Goal: Task Accomplishment & Management: Manage account settings

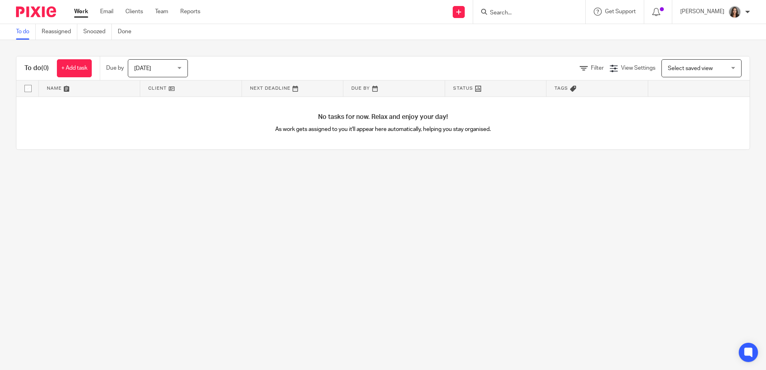
click at [176, 71] on span "Today" at bounding box center [155, 68] width 42 height 17
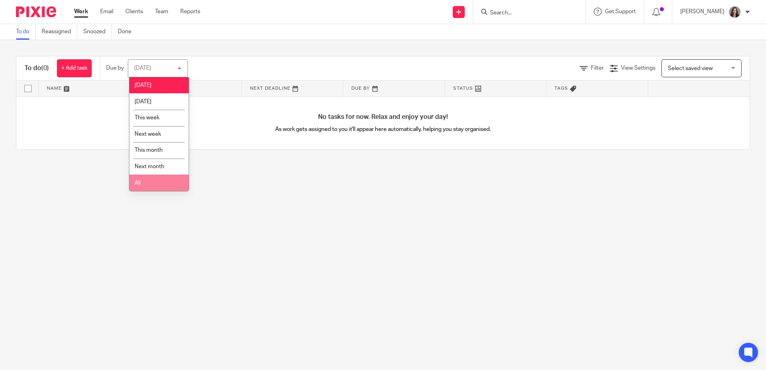
click at [163, 178] on li "All" at bounding box center [158, 183] width 59 height 16
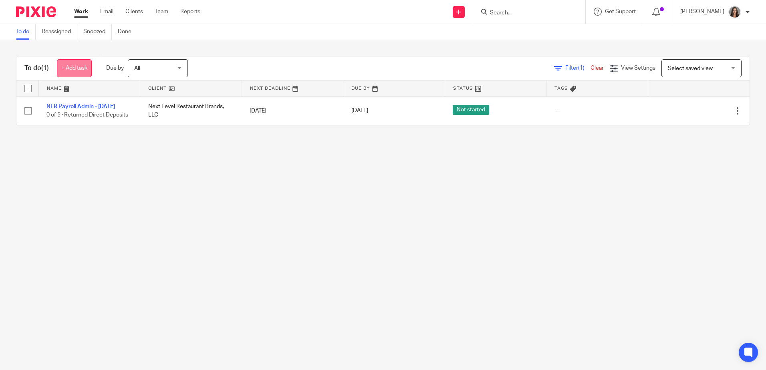
click at [67, 66] on link "+ Add task" at bounding box center [74, 68] width 35 height 18
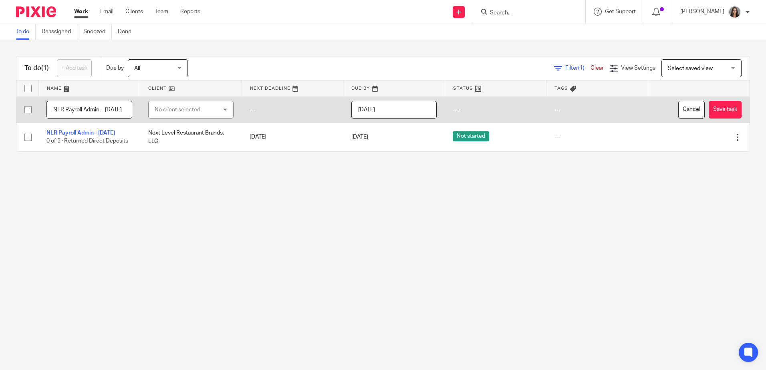
scroll to position [0, 4]
type input "NLR Payroll Admin - [DATE]"
click at [198, 113] on div "No client selected" at bounding box center [186, 109] width 63 height 17
type input "nex"
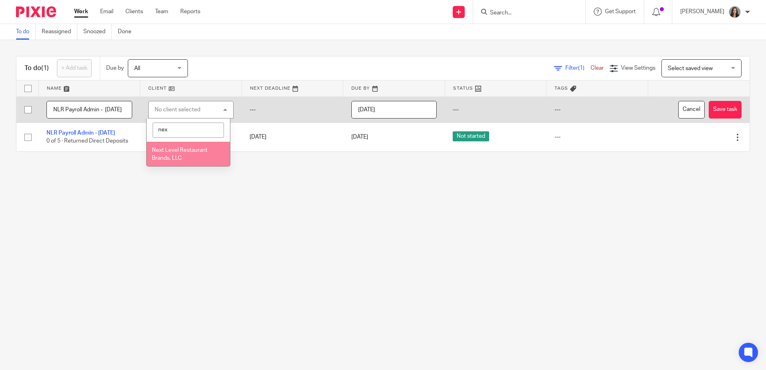
click at [182, 154] on li "Next Level Restaurant Brands, LLC" at bounding box center [188, 154] width 83 height 24
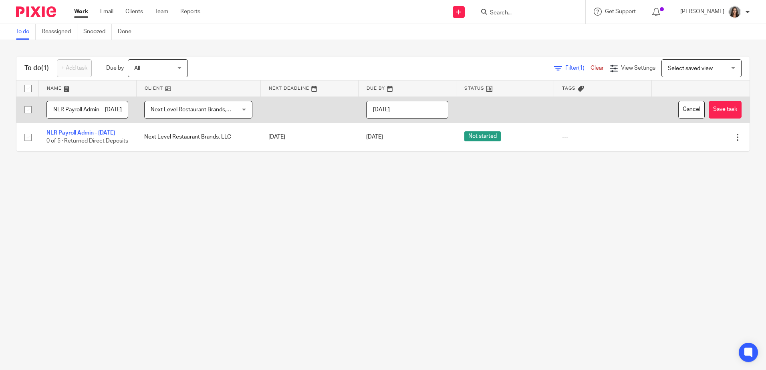
click at [435, 107] on input "[DATE]" at bounding box center [407, 110] width 82 height 18
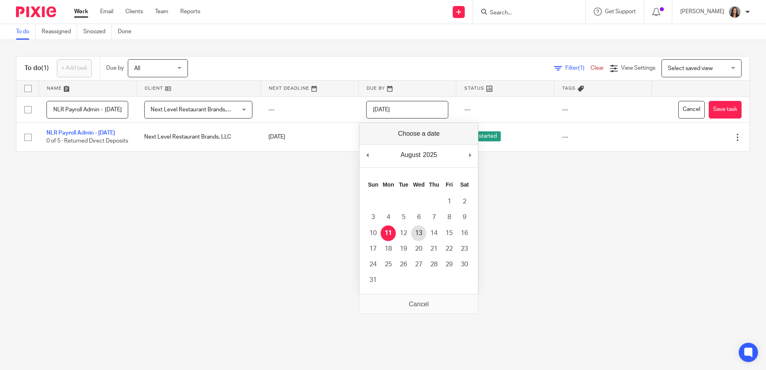
type input "2025-08-13"
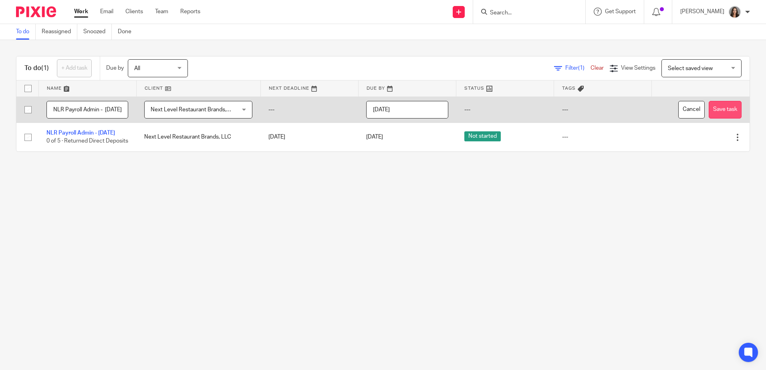
click at [718, 107] on button "Save task" at bounding box center [725, 110] width 33 height 18
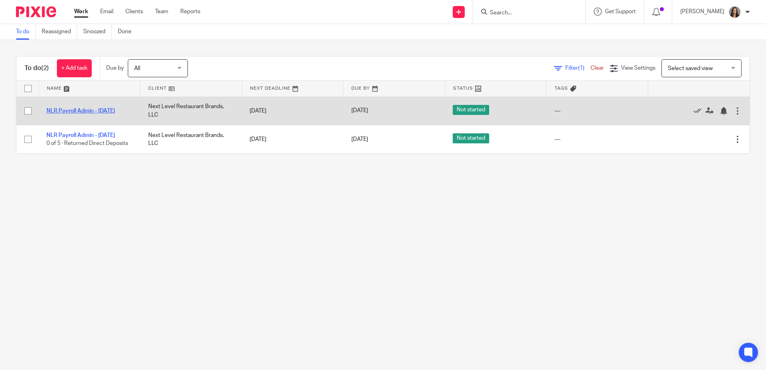
click at [109, 109] on link "NLR Payroll Admin - Tuesday" at bounding box center [80, 111] width 69 height 6
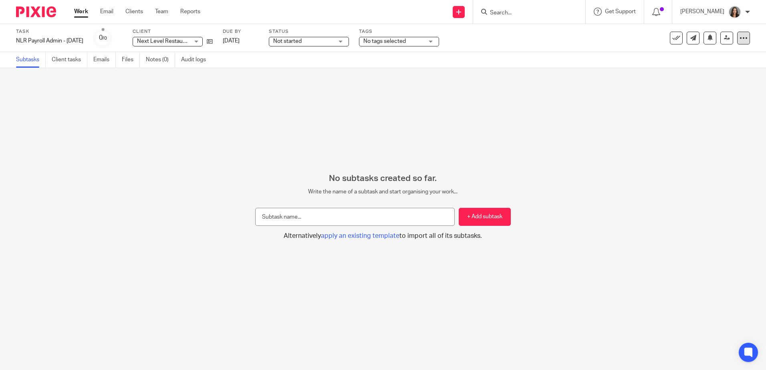
click at [740, 37] on icon at bounding box center [744, 38] width 8 height 8
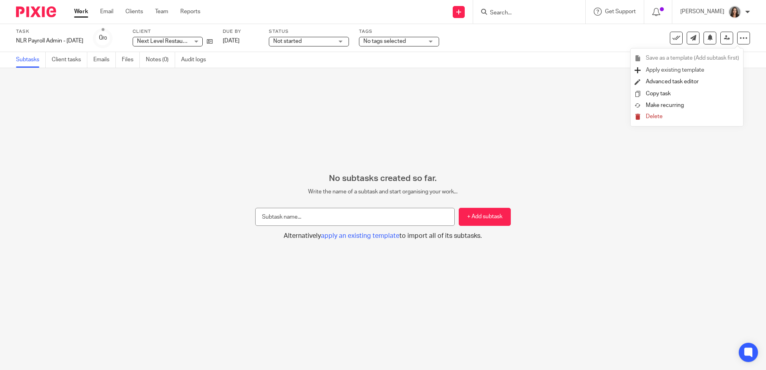
click at [692, 69] on span "Apply existing template" at bounding box center [675, 70] width 59 height 6
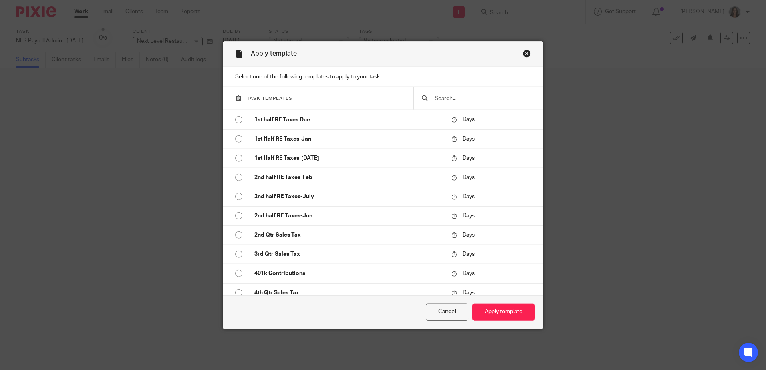
click at [459, 98] on input "text" at bounding box center [484, 98] width 101 height 9
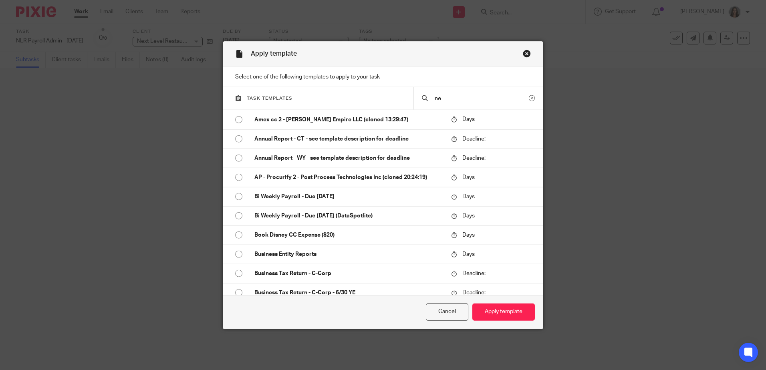
type input "n"
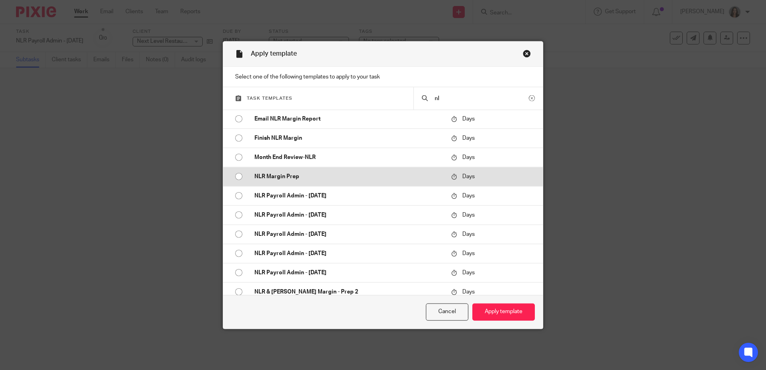
scroll to position [80, 0]
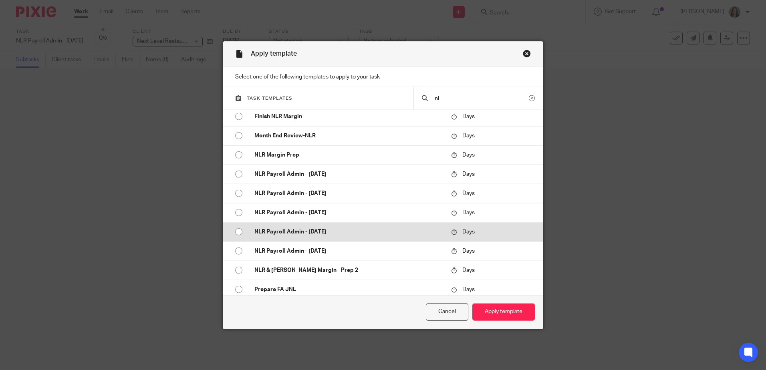
type input "nl"
click at [363, 234] on p "NLR Payroll Admin - [DATE]" at bounding box center [348, 232] width 189 height 8
radio input "true"
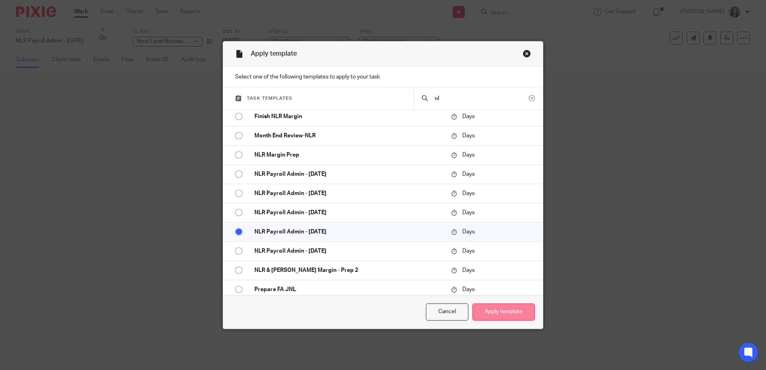
click at [496, 309] on button "Apply template" at bounding box center [503, 312] width 63 height 17
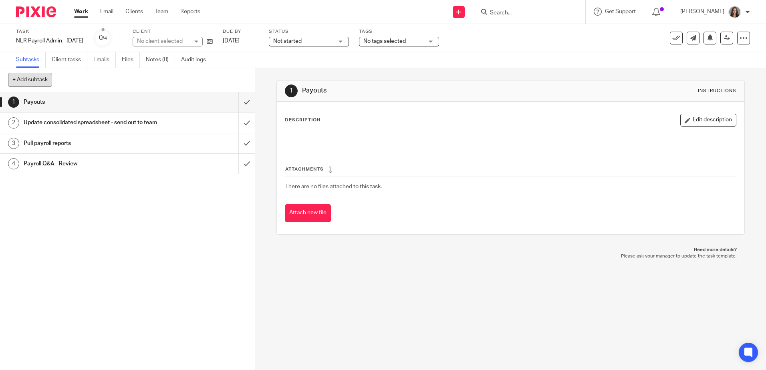
click at [40, 79] on button "+ Add subtask" at bounding box center [30, 80] width 44 height 14
click at [182, 205] on div "1 Payouts 2 Update consolidated spreadsheet - send out to team 3 Pull payroll r…" at bounding box center [127, 231] width 255 height 278
click at [740, 35] on icon at bounding box center [744, 38] width 8 height 8
click at [713, 71] on link "Advanced task editor" at bounding box center [712, 70] width 53 height 6
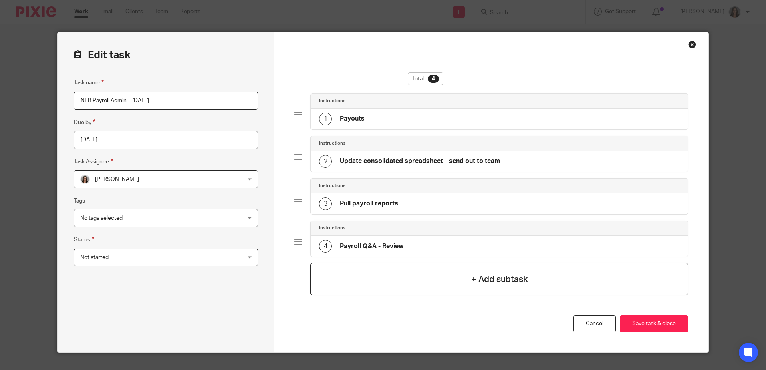
click at [455, 284] on div "+ Add subtask" at bounding box center [499, 279] width 377 height 32
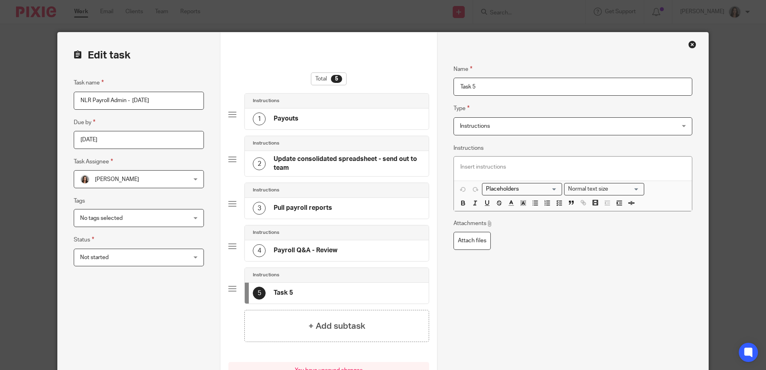
drag, startPoint x: 504, startPoint y: 90, endPoint x: 436, endPoint y: 90, distance: 67.7
click at [437, 90] on div "Name Payouts Type Instructions Instructions Instructions Document signing - req…" at bounding box center [572, 228] width 271 height 392
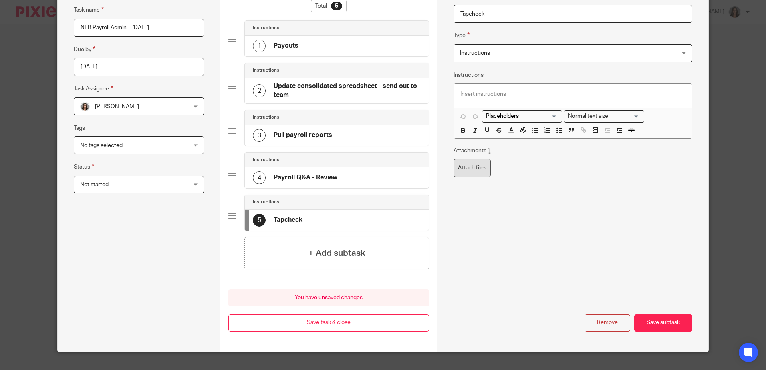
scroll to position [87, 0]
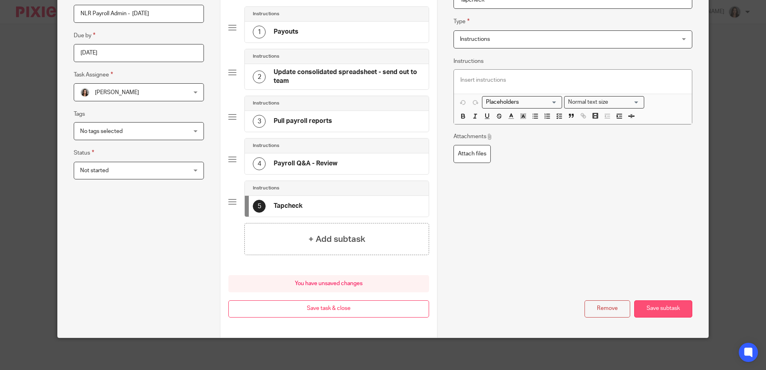
type input "Tapcheck"
click at [656, 308] on button "Save subtask" at bounding box center [663, 309] width 58 height 17
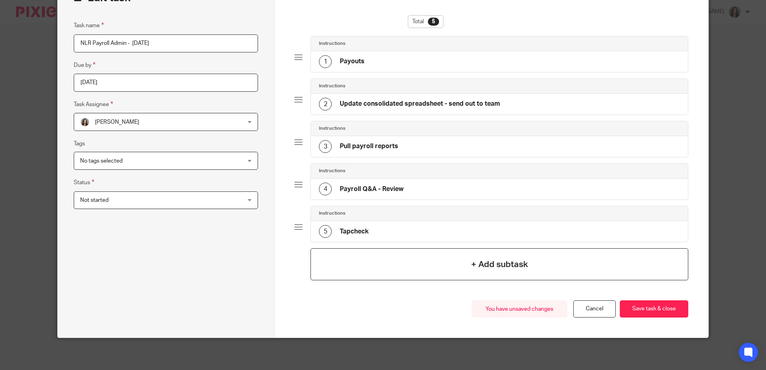
click at [487, 261] on h4 "+ Add subtask" at bounding box center [499, 264] width 57 height 12
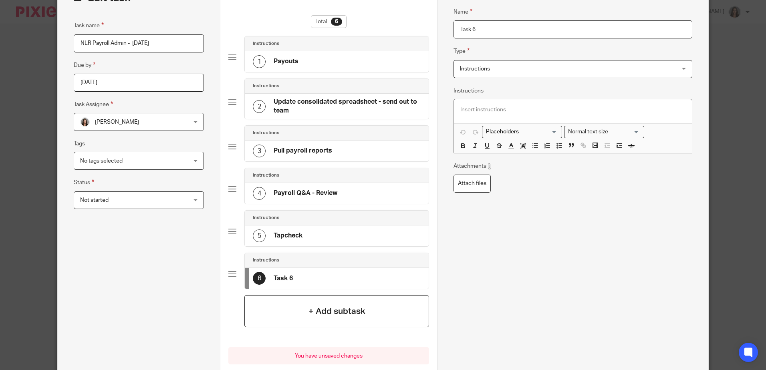
click at [359, 313] on h4 "+ Add subtask" at bounding box center [337, 311] width 57 height 12
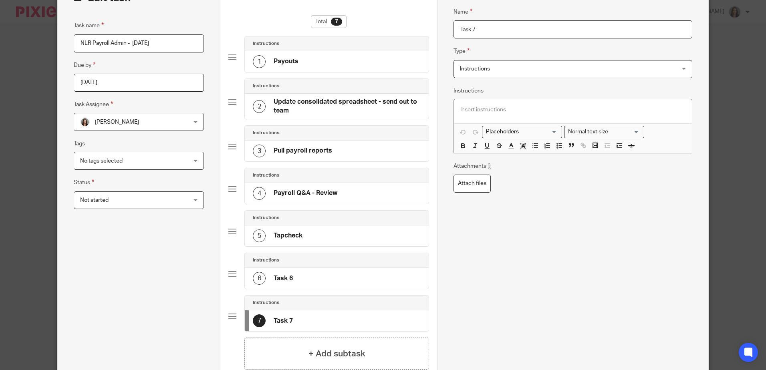
click at [293, 277] on div "6 Task 6" at bounding box center [337, 278] width 184 height 21
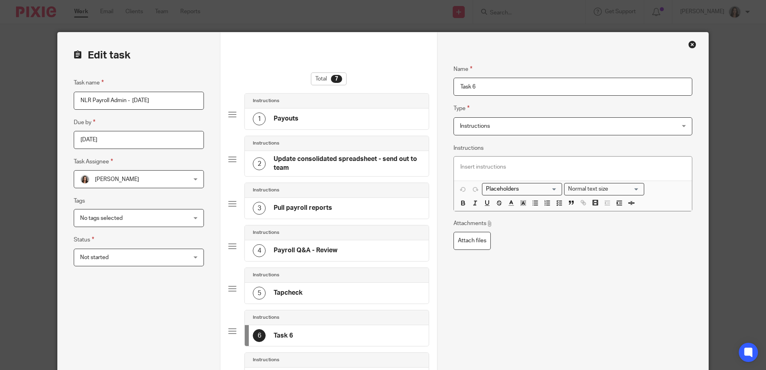
drag, startPoint x: 493, startPoint y: 85, endPoint x: 440, endPoint y: 87, distance: 53.7
click at [440, 87] on div "Name Payouts Type Instructions Instructions Instructions Document signing - req…" at bounding box center [572, 270] width 271 height 477
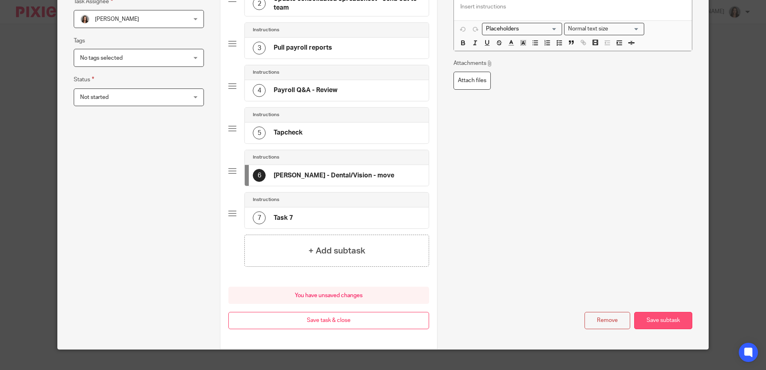
type input "TH Powell - Dental/Vision - move"
click at [655, 317] on button "Save subtask" at bounding box center [663, 320] width 58 height 17
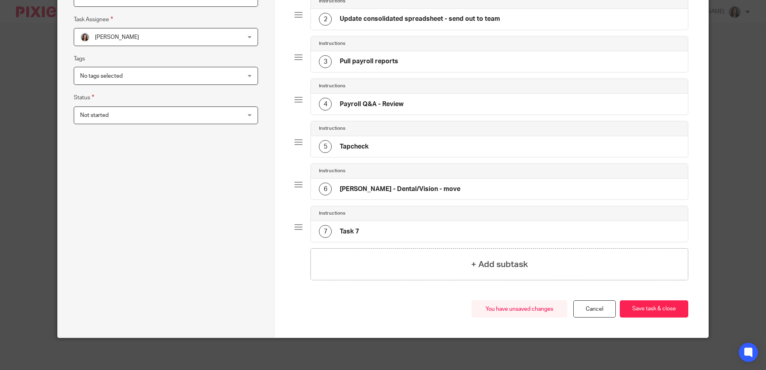
click at [357, 230] on div "7 Task 7" at bounding box center [499, 231] width 377 height 21
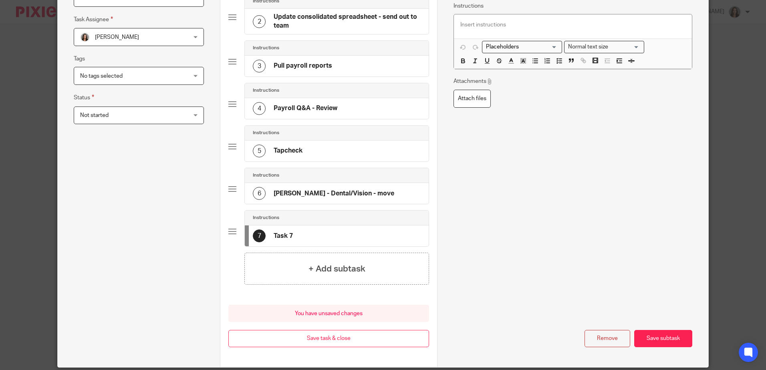
scroll to position [0, 0]
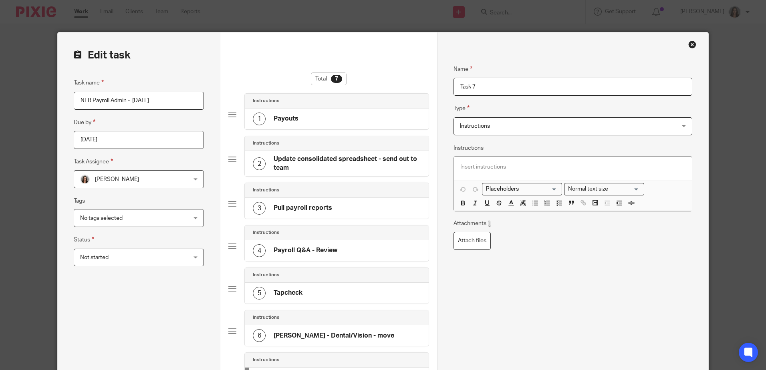
drag, startPoint x: 491, startPoint y: 85, endPoint x: 450, endPoint y: 88, distance: 40.6
click at [454, 88] on input "Task 7" at bounding box center [573, 87] width 238 height 18
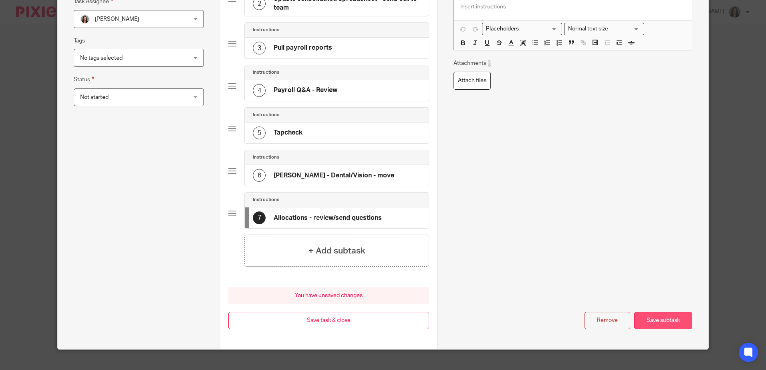
type input "Allocations - review/send questions"
click at [648, 316] on button "Save subtask" at bounding box center [663, 320] width 58 height 17
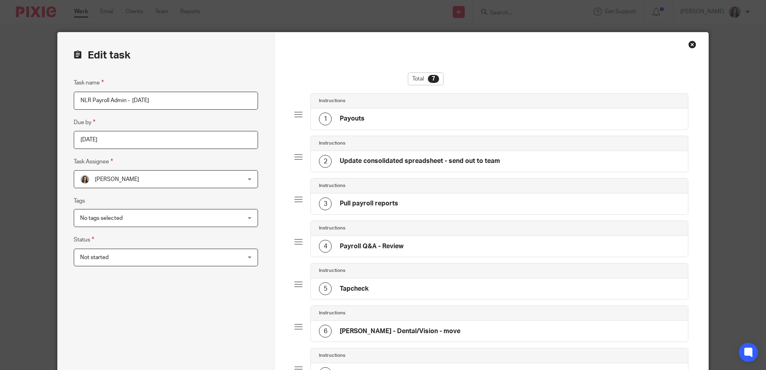
scroll to position [40, 0]
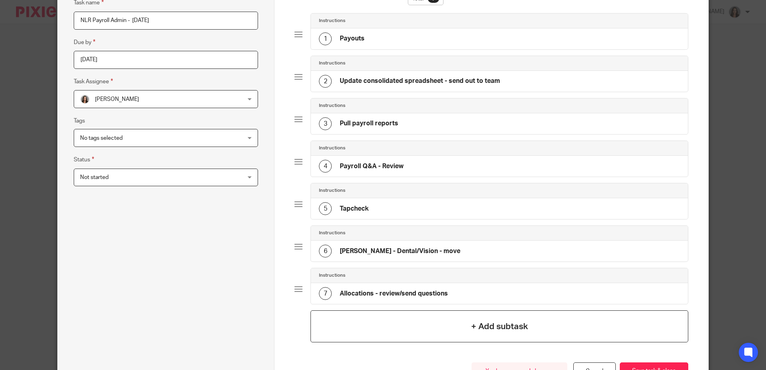
click at [508, 325] on h4 "+ Add subtask" at bounding box center [499, 327] width 57 height 12
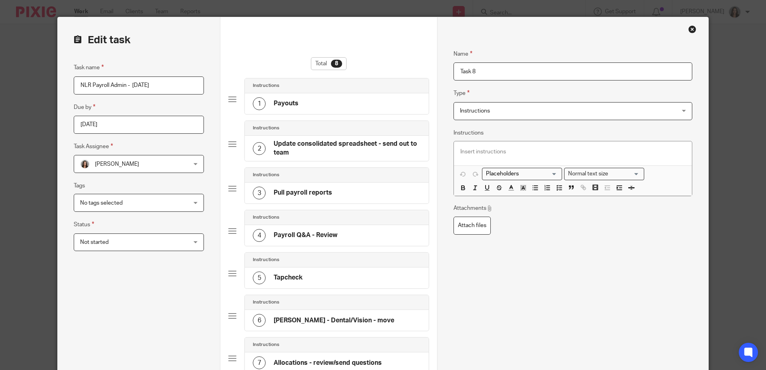
scroll to position [0, 0]
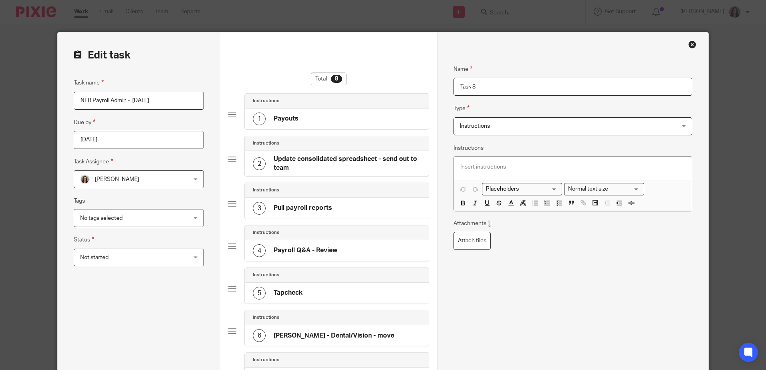
drag, startPoint x: 493, startPoint y: 85, endPoint x: 447, endPoint y: 82, distance: 45.8
click at [447, 82] on div "Name Payouts Type Instructions Instructions Instructions Document signing - req…" at bounding box center [572, 292] width 271 height 520
type input "s"
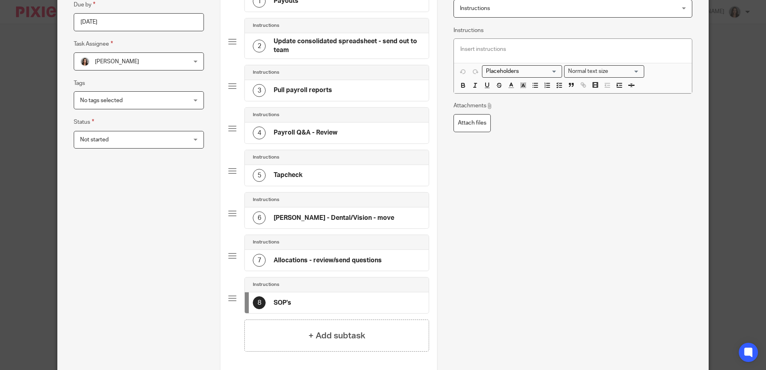
scroll to position [160, 0]
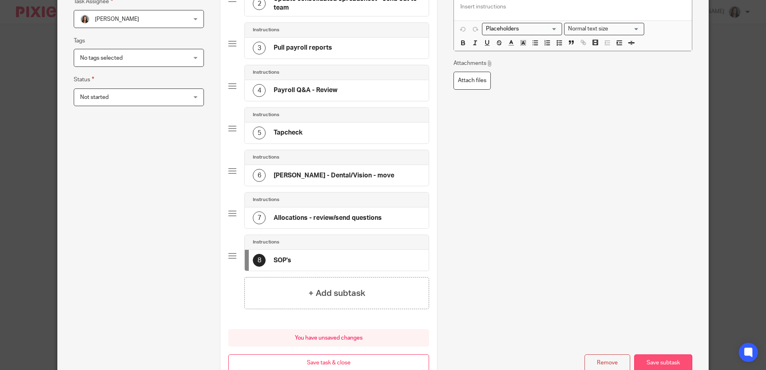
type input "SOP's"
click at [644, 359] on button "Save subtask" at bounding box center [663, 363] width 58 height 17
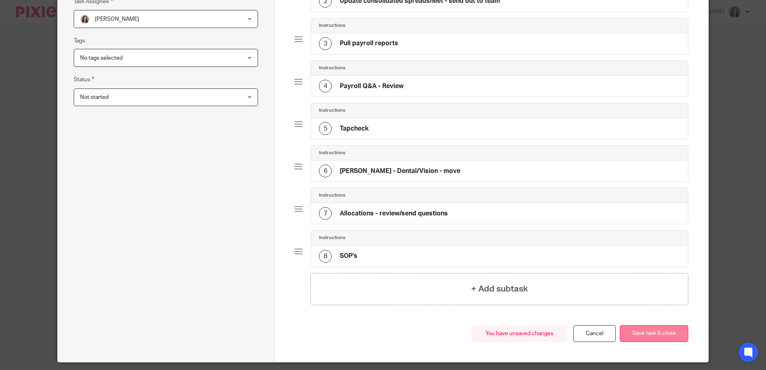
click at [631, 337] on button "Save task & close" at bounding box center [654, 333] width 69 height 17
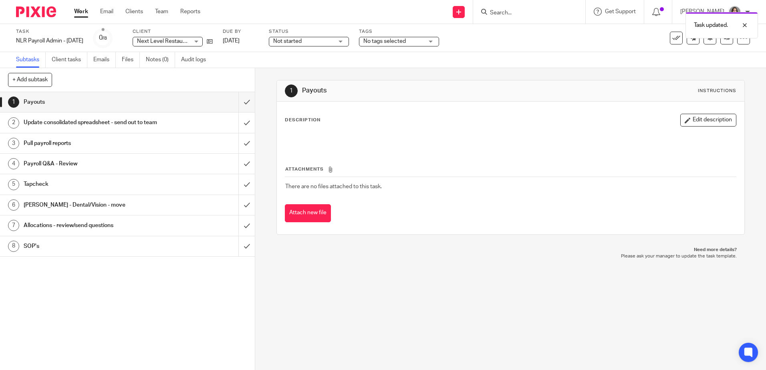
click at [89, 13] on ul "Work Email Clients Team Reports" at bounding box center [143, 12] width 138 height 8
click at [83, 13] on link "Work" at bounding box center [81, 12] width 14 height 8
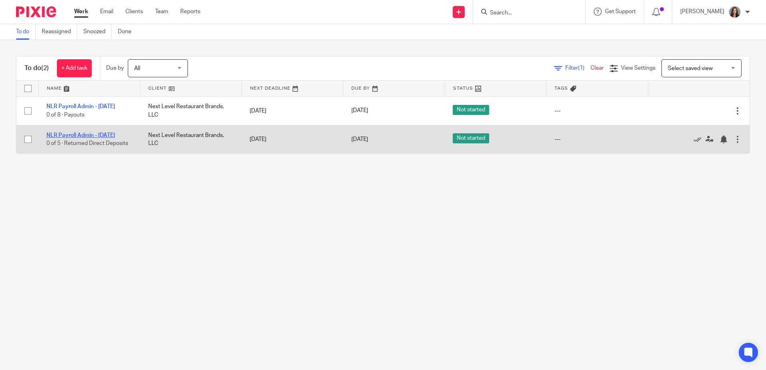
click at [77, 136] on link "NLR Payroll Admin - [DATE]" at bounding box center [80, 136] width 69 height 6
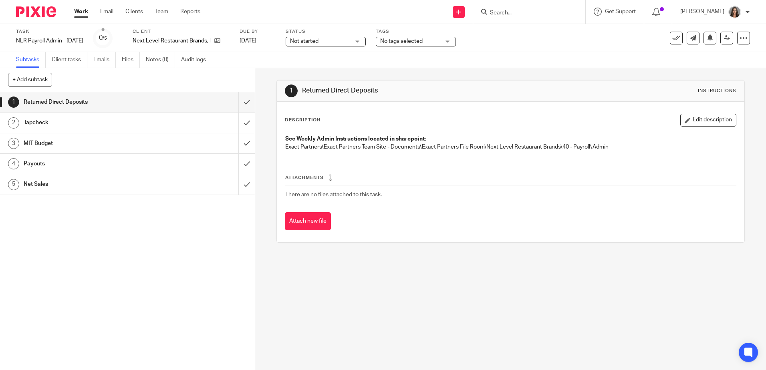
click at [79, 12] on link "Work" at bounding box center [81, 12] width 14 height 8
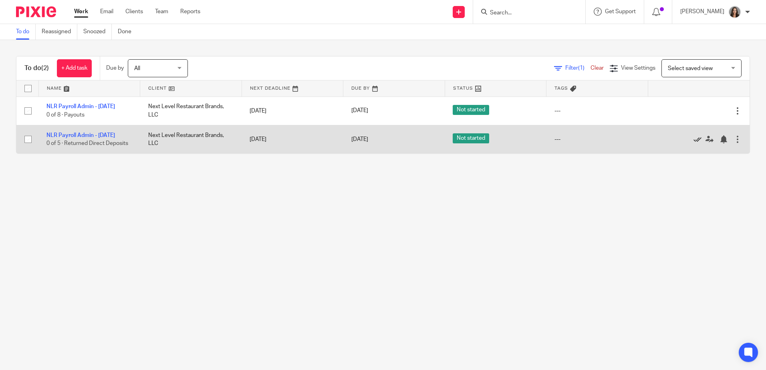
click at [694, 139] on icon at bounding box center [698, 139] width 8 height 8
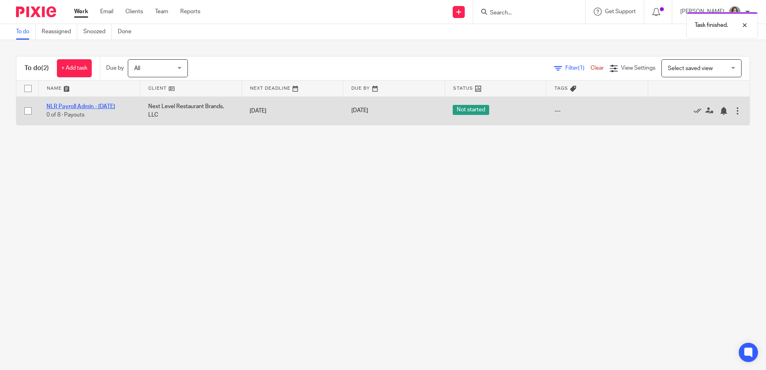
click at [102, 107] on link "NLR Payroll Admin - Tuesday" at bounding box center [80, 107] width 69 height 6
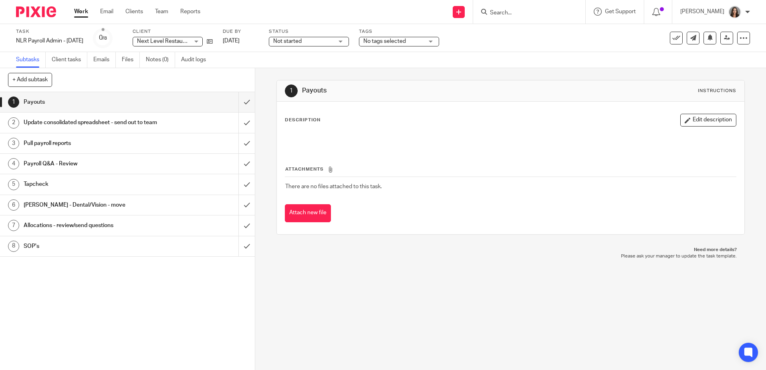
click at [79, 14] on link "Work" at bounding box center [81, 12] width 14 height 8
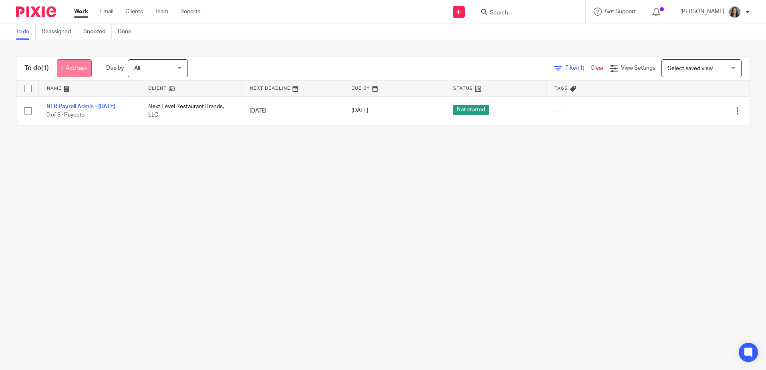
click at [79, 71] on link "+ Add task" at bounding box center [74, 68] width 35 height 18
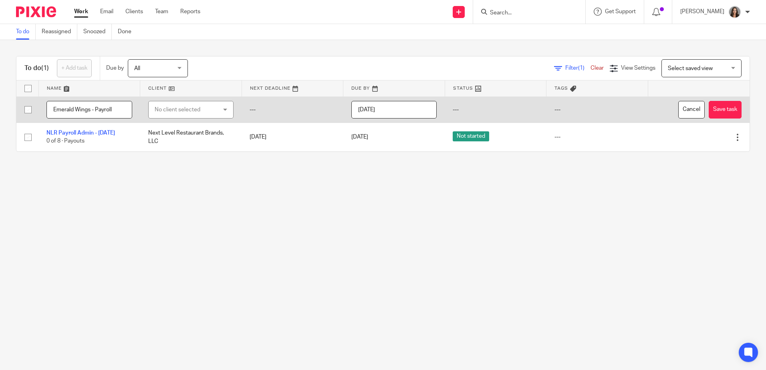
type input "Emerald Wings - Payroll"
click at [190, 110] on div "No client selected" at bounding box center [186, 109] width 63 height 17
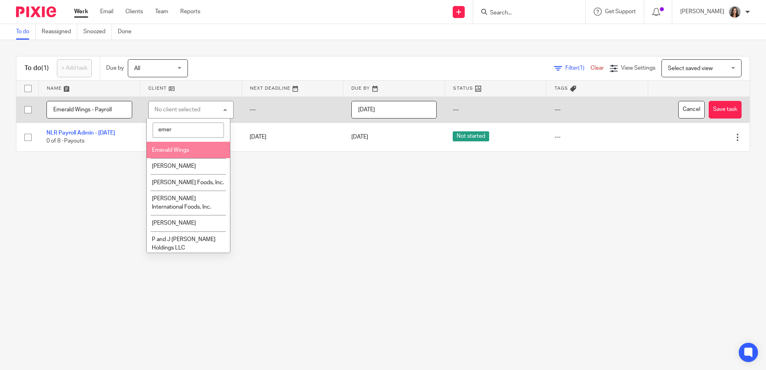
type input "emer"
click at [189, 148] on span "Emerald Wings" at bounding box center [170, 150] width 37 height 6
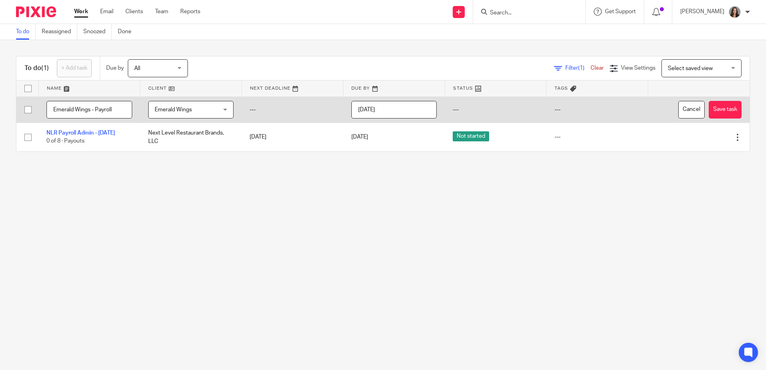
click at [415, 104] on input "[DATE]" at bounding box center [394, 110] width 86 height 18
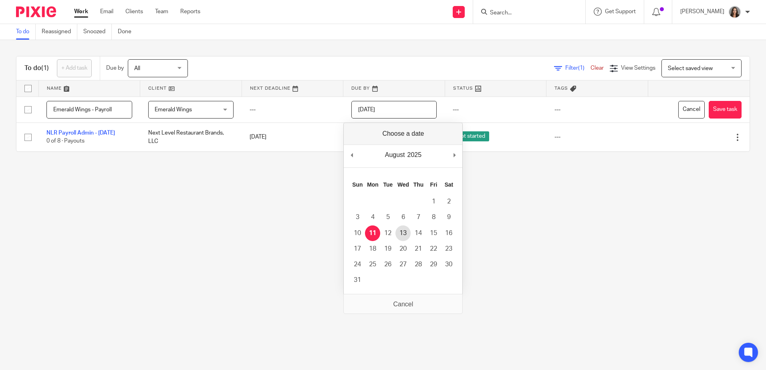
type input "[DATE]"
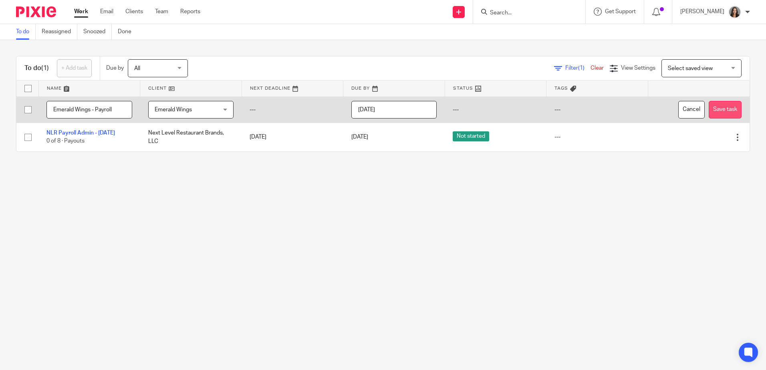
click at [711, 107] on button "Save task" at bounding box center [725, 110] width 33 height 18
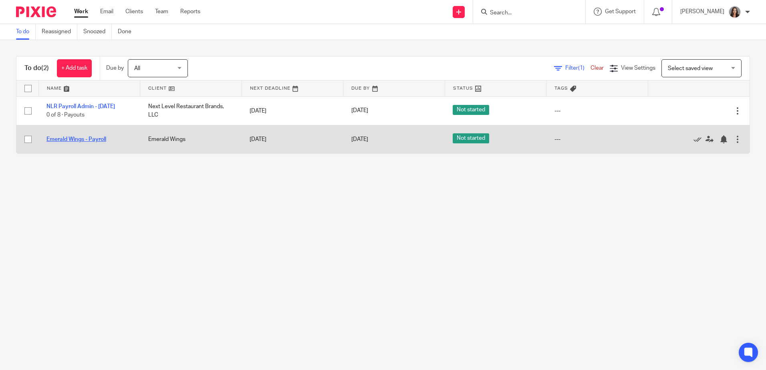
click at [83, 140] on link "Emerald Wings - Payroll" at bounding box center [76, 140] width 60 height 6
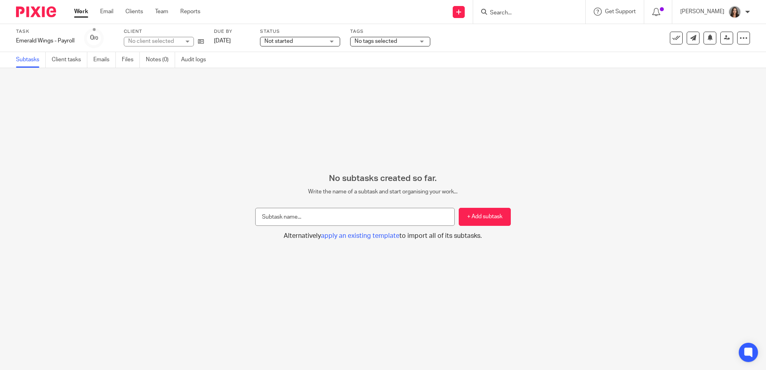
click at [315, 216] on input "text" at bounding box center [355, 217] width 200 height 18
type input "Pull reports - review"
click at [480, 220] on button "+ Add subtask" at bounding box center [485, 217] width 52 height 18
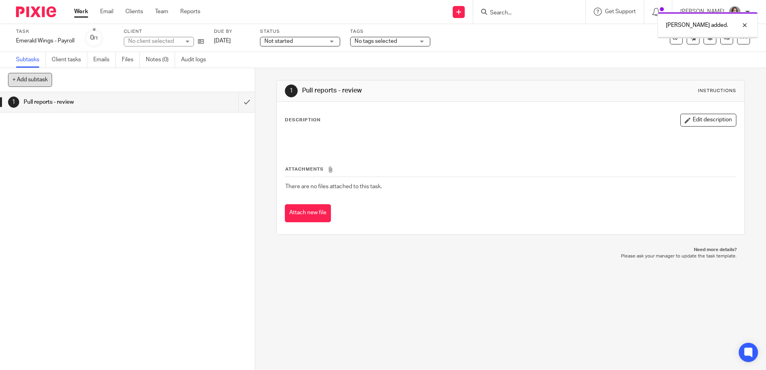
click at [40, 78] on button "+ Add subtask" at bounding box center [30, 80] width 44 height 14
click at [740, 40] on icon at bounding box center [744, 38] width 8 height 8
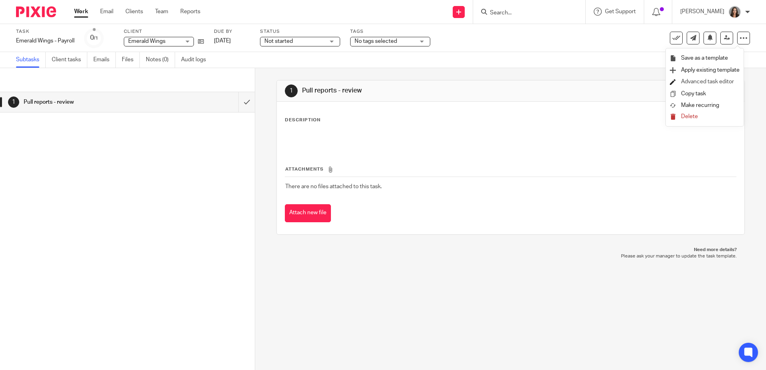
click at [693, 85] on li "Advanced task editor" at bounding box center [705, 82] width 70 height 12
click at [693, 82] on link "Advanced task editor" at bounding box center [707, 82] width 53 height 6
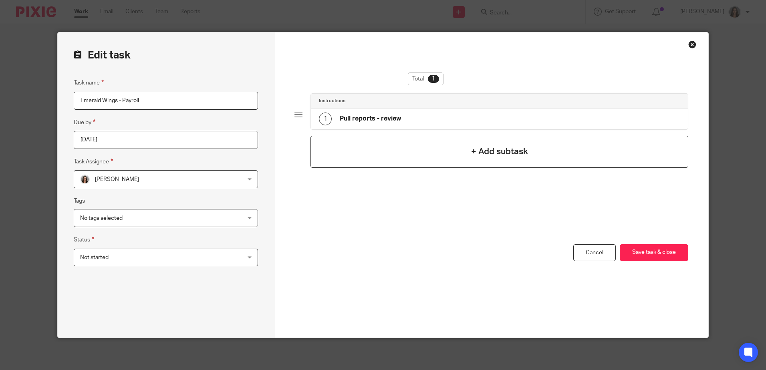
click at [477, 153] on h4 "+ Add subtask" at bounding box center [499, 151] width 57 height 12
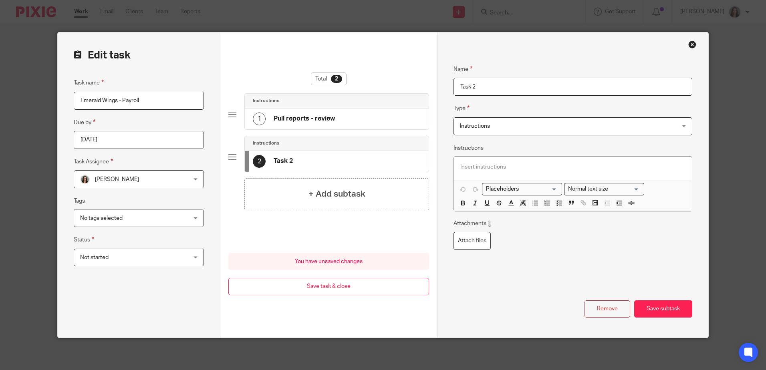
drag, startPoint x: 487, startPoint y: 86, endPoint x: 434, endPoint y: 87, distance: 53.7
click at [434, 87] on form "Edit task Task name Emerald Wings - Payroll Due by 2025-08-13 Task Assignee Bri…" at bounding box center [383, 184] width 650 height 305
type input "Send email for review"
click at [326, 191] on h4 "+ Add subtask" at bounding box center [337, 194] width 57 height 12
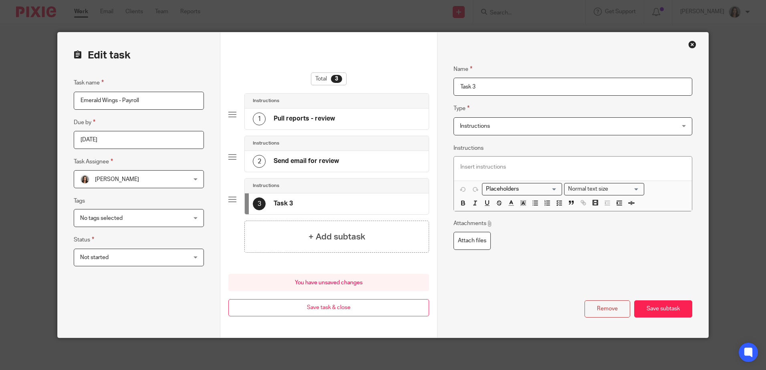
drag, startPoint x: 490, startPoint y: 83, endPoint x: 453, endPoint y: 86, distance: 37.0
click at [454, 86] on input "Task 3" at bounding box center [573, 87] width 238 height 18
drag, startPoint x: 498, startPoint y: 85, endPoint x: 478, endPoint y: 87, distance: 20.1
click at [478, 87] on input "Submit/Approve payroll" at bounding box center [573, 87] width 238 height 18
type input "Submit/Close payroll"
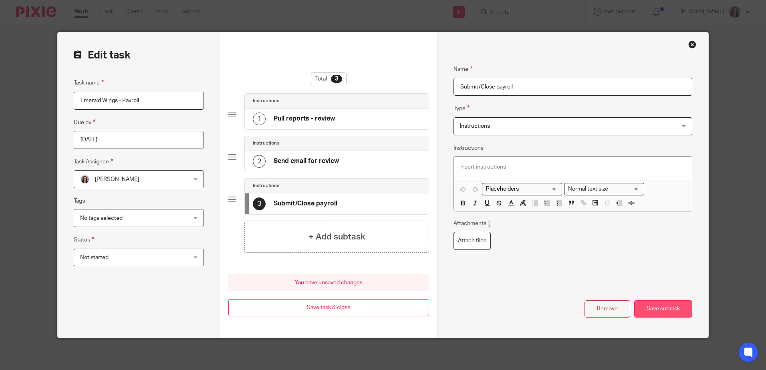
click at [666, 311] on button "Save subtask" at bounding box center [663, 309] width 58 height 17
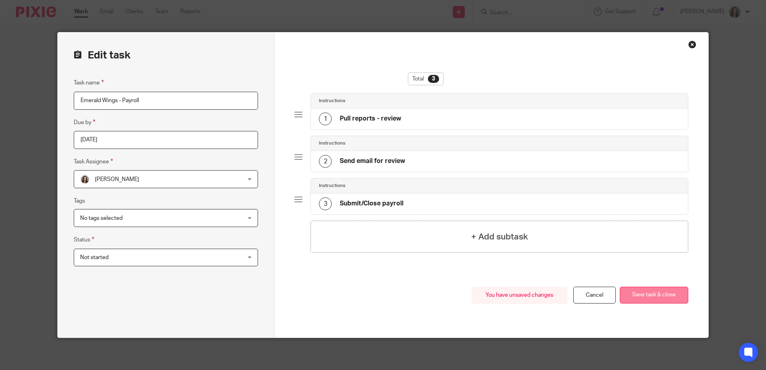
click at [660, 297] on button "Save task & close" at bounding box center [654, 295] width 69 height 17
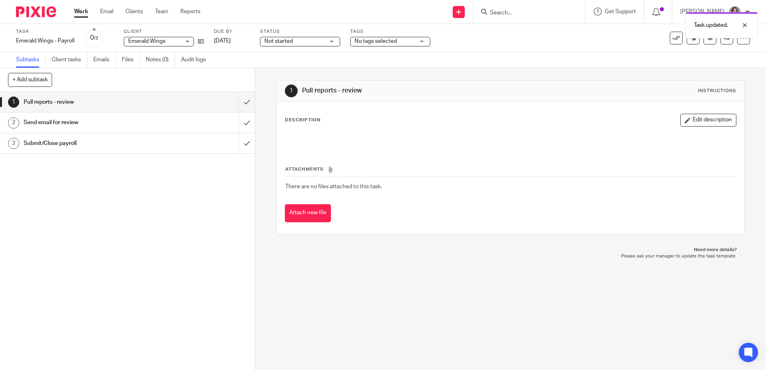
click at [81, 13] on link "Work" at bounding box center [81, 12] width 14 height 8
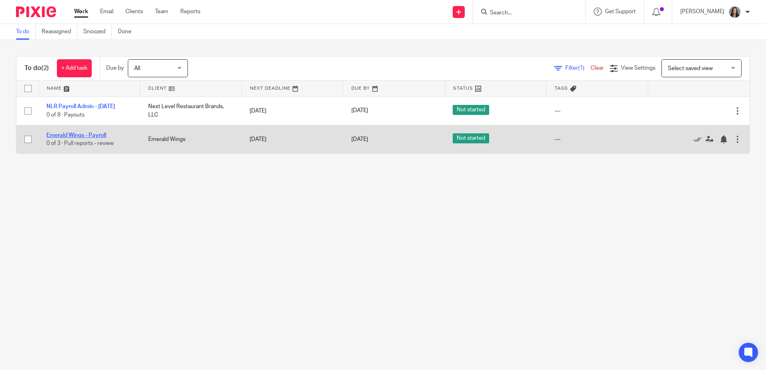
click at [86, 135] on link "Emerald Wings - Payroll" at bounding box center [76, 136] width 60 height 6
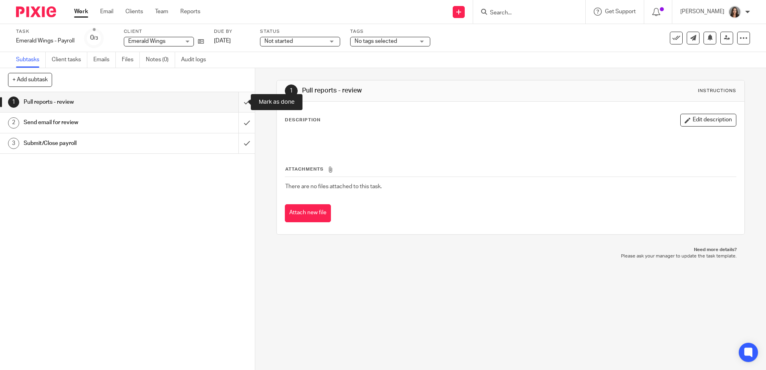
click at [239, 100] on input "submit" at bounding box center [127, 102] width 255 height 20
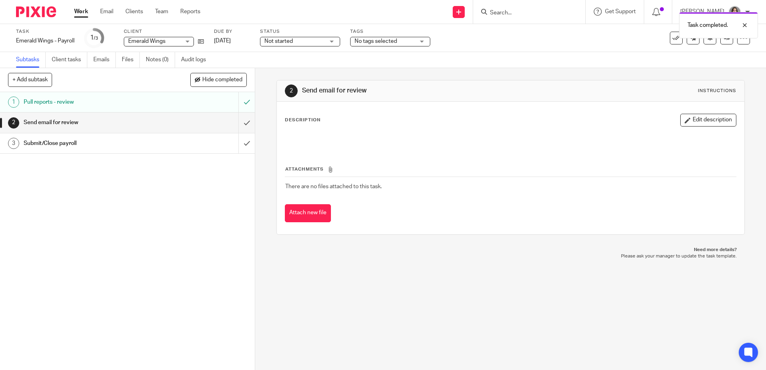
click at [75, 11] on link "Work" at bounding box center [81, 12] width 14 height 8
